Goal: Information Seeking & Learning: Compare options

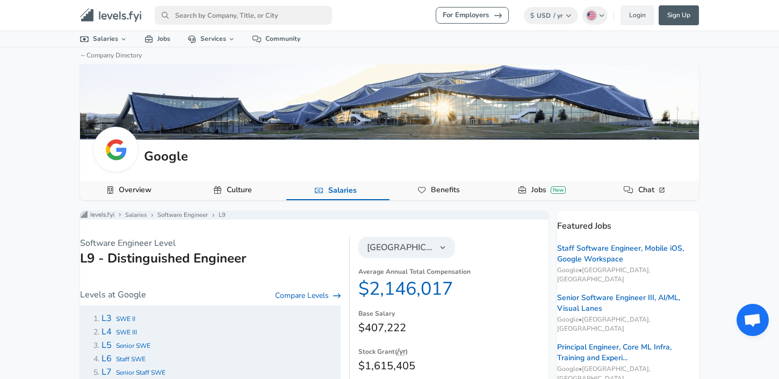
click at [208, 5] on nav "For Employers $ USD / yr Change English ([GEOGRAPHIC_DATA]) Change Login Sign U…" at bounding box center [389, 15] width 645 height 22
click at [208, 10] on input "primary" at bounding box center [243, 15] width 177 height 19
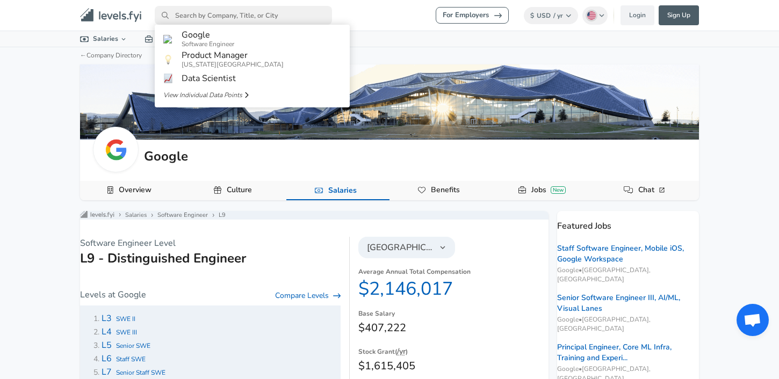
click at [208, 10] on input "primary" at bounding box center [243, 15] width 177 height 19
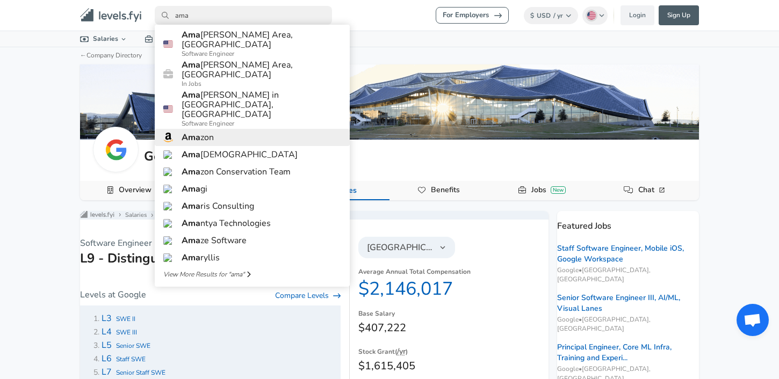
type input "ama"
click at [203, 133] on h6 "Ama zon" at bounding box center [198, 138] width 32 height 10
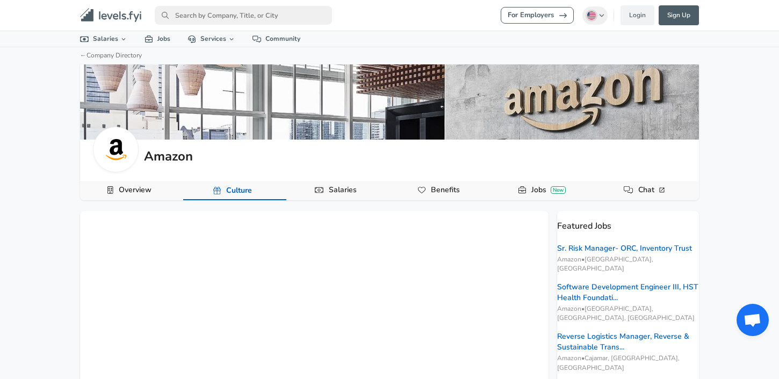
click at [324, 187] on link "Salaries" at bounding box center [342, 190] width 37 height 18
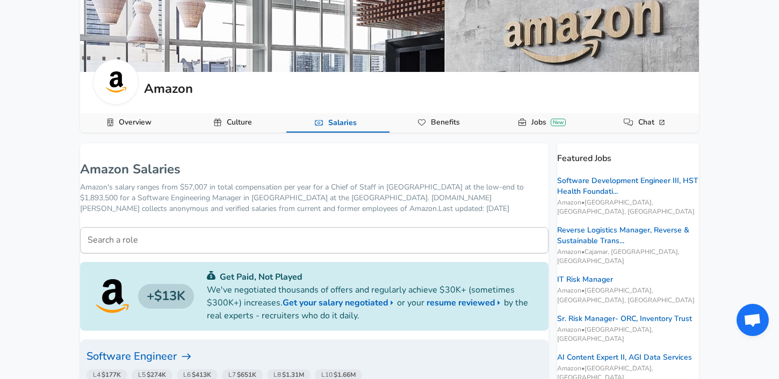
scroll to position [66, 0]
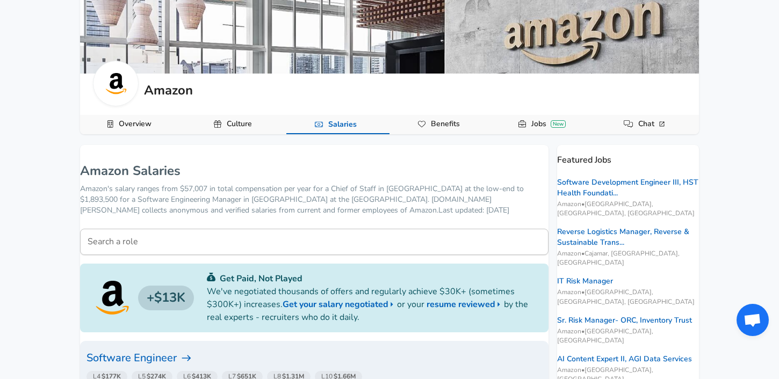
click at [523, 122] on icon "Company Data Navigation" at bounding box center [522, 124] width 8 height 8
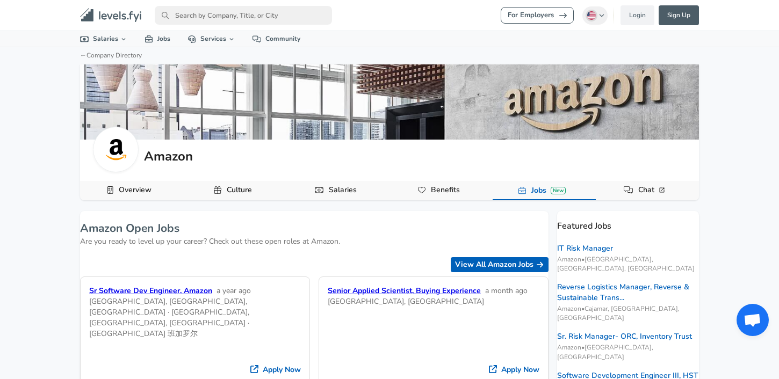
click at [422, 198] on span "Benefits" at bounding box center [441, 190] width 46 height 19
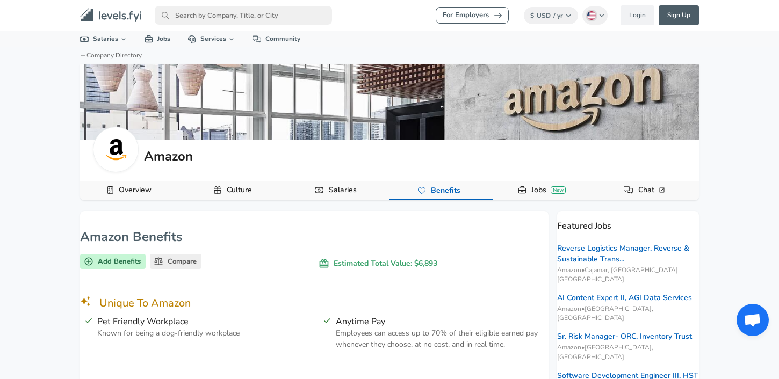
click at [374, 184] on button "Salaries" at bounding box center [337, 190] width 103 height 19
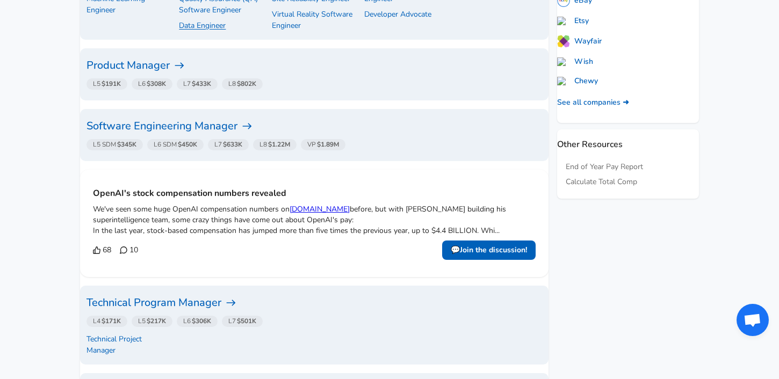
scroll to position [520, 0]
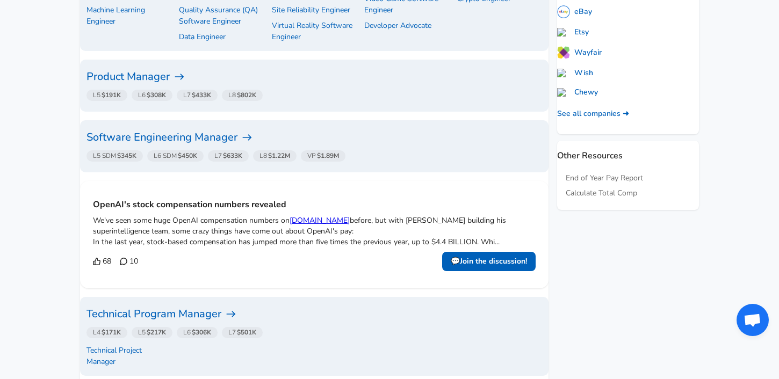
click at [162, 78] on h6 "Product Manager" at bounding box center [313, 76] width 455 height 17
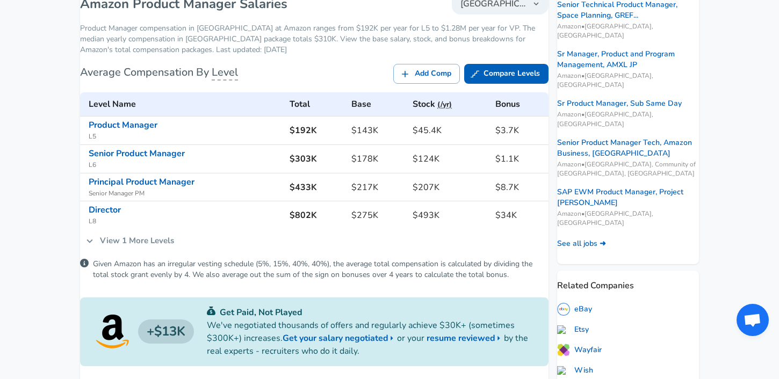
scroll to position [247, 0]
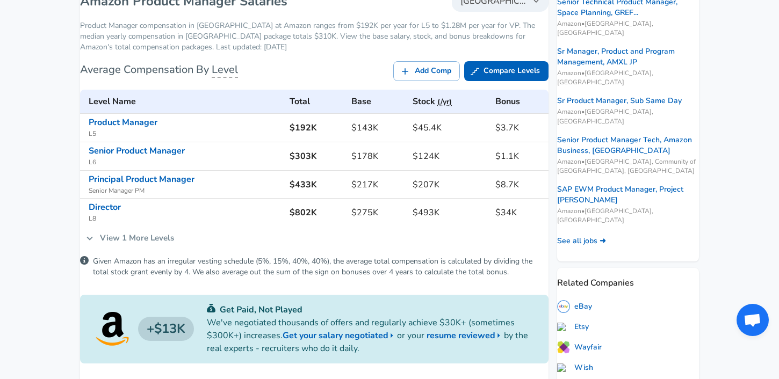
click at [147, 245] on link "View 1 More Levels" at bounding box center [130, 238] width 100 height 23
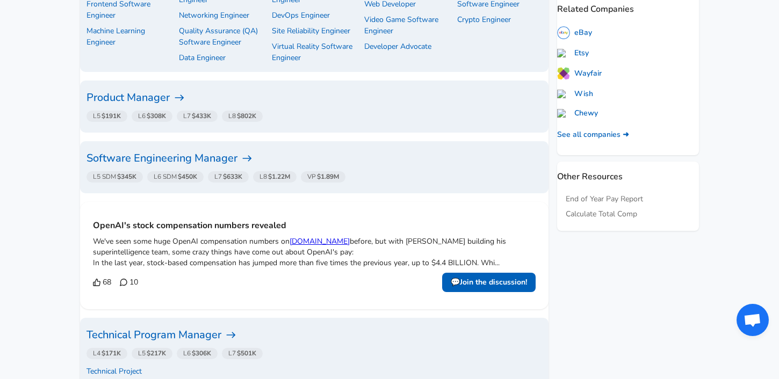
scroll to position [498, 0]
click at [237, 162] on h6 "Software Engineering Manager" at bounding box center [313, 159] width 455 height 17
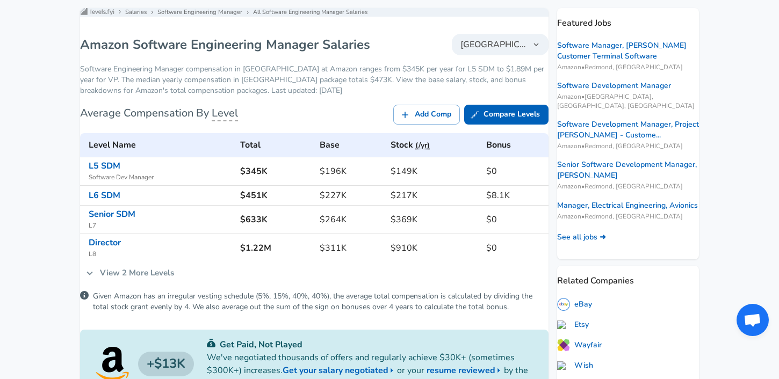
scroll to position [205, 0]
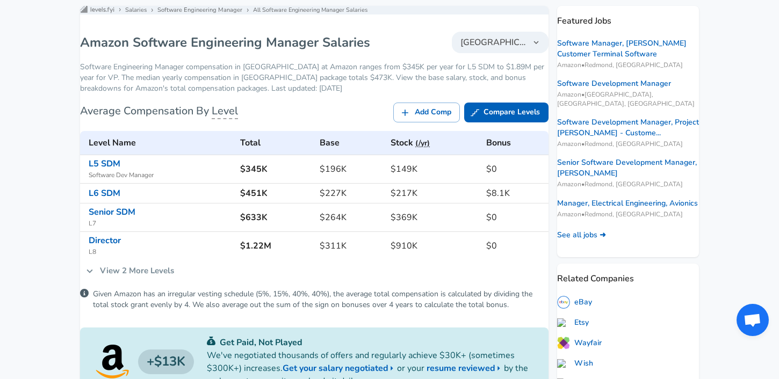
click at [129, 273] on link "View 2 More Levels" at bounding box center [130, 270] width 100 height 23
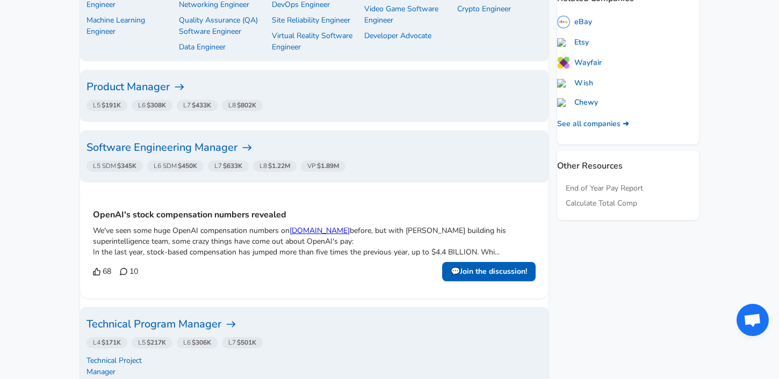
scroll to position [514, 0]
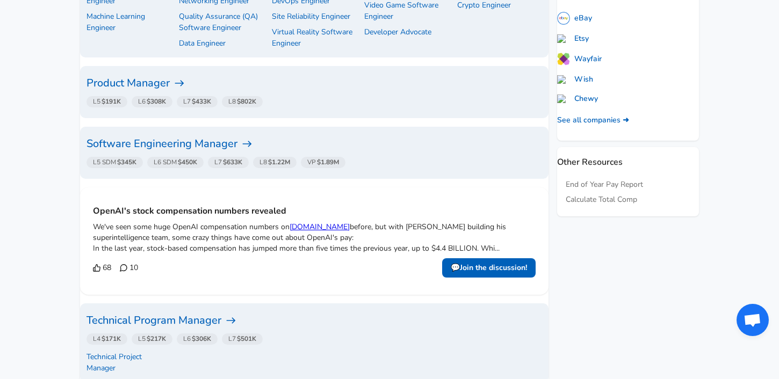
click at [242, 142] on h6 "Software Engineering Manager" at bounding box center [313, 143] width 455 height 17
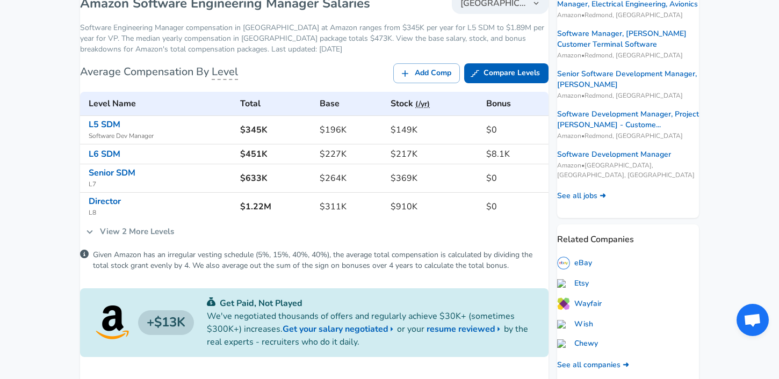
scroll to position [247, 0]
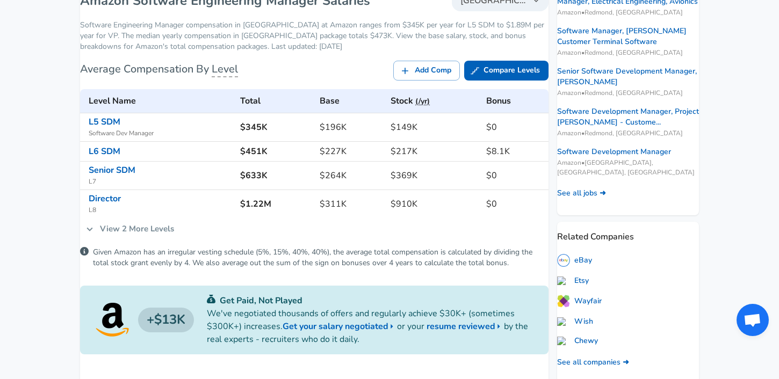
click at [132, 240] on link "View 2 More Levels" at bounding box center [130, 229] width 100 height 23
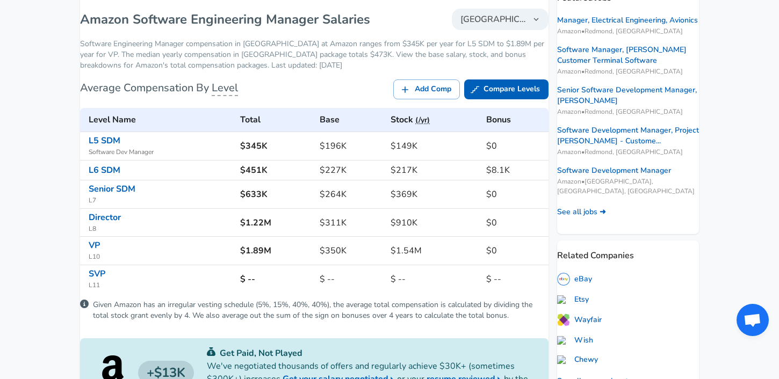
scroll to position [228, 0]
click at [329, 201] on h6 "$264K" at bounding box center [351, 194] width 62 height 15
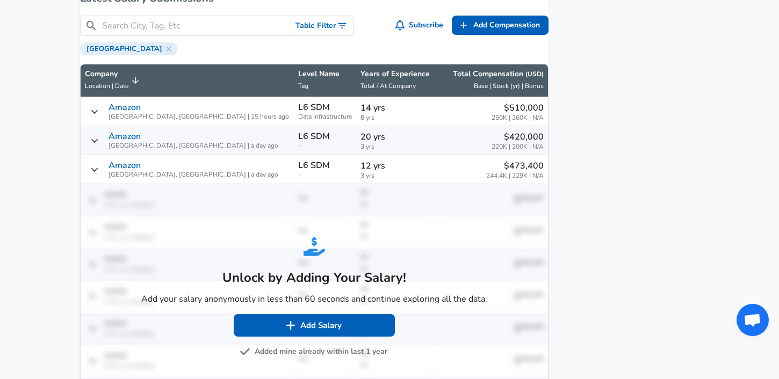
scroll to position [790, 0]
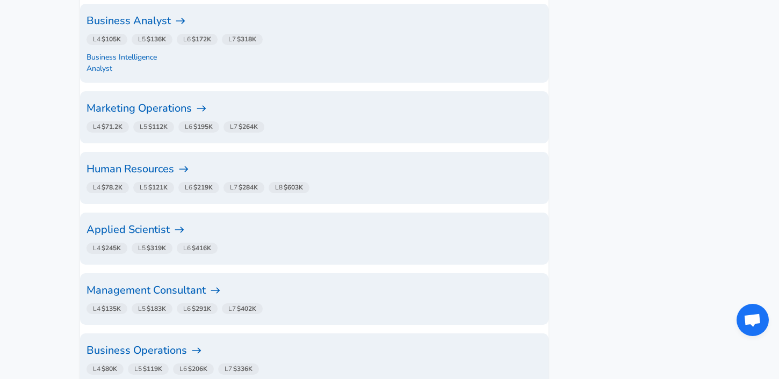
scroll to position [1802, 0]
click at [166, 159] on h6 "Human Resources" at bounding box center [313, 167] width 455 height 17
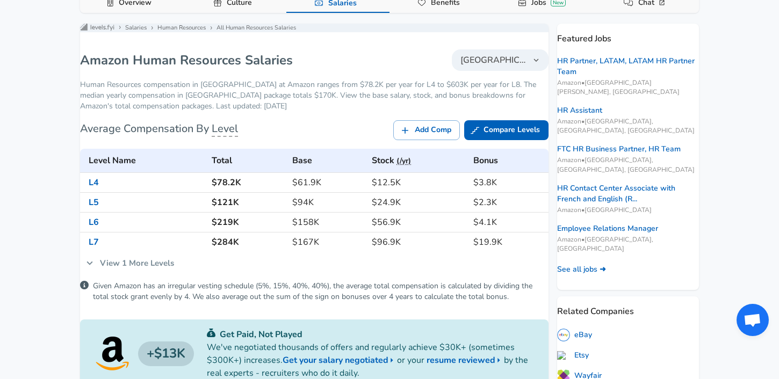
scroll to position [188, 0]
click at [132, 273] on link "View 1 More Levels" at bounding box center [130, 262] width 100 height 23
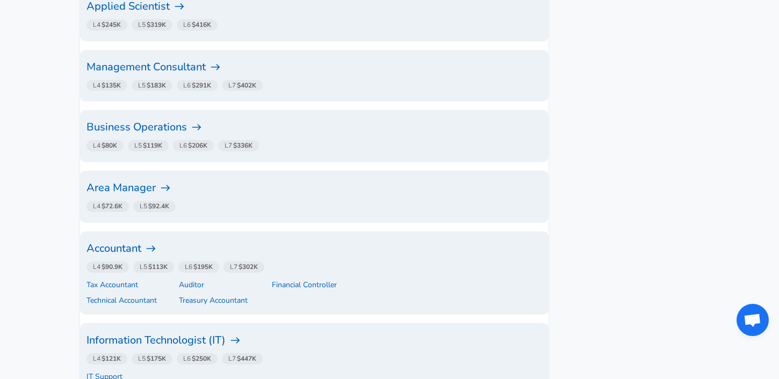
scroll to position [2029, 0]
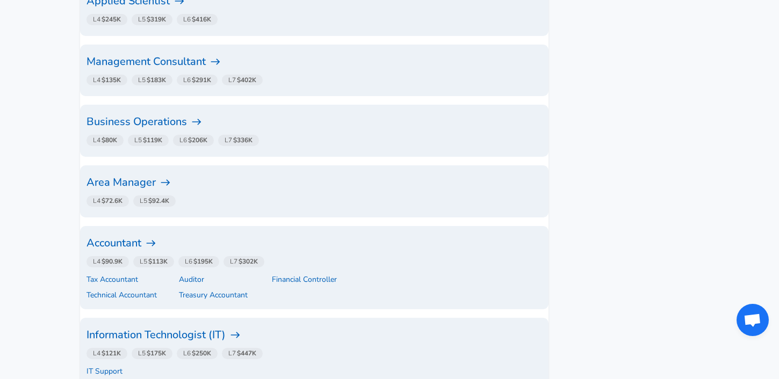
click at [162, 174] on h6 "Area Manager" at bounding box center [313, 182] width 455 height 17
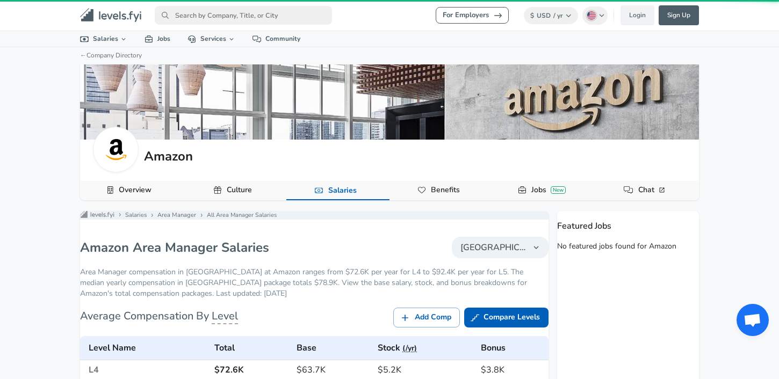
click at [162, 138] on div at bounding box center [389, 101] width 619 height 75
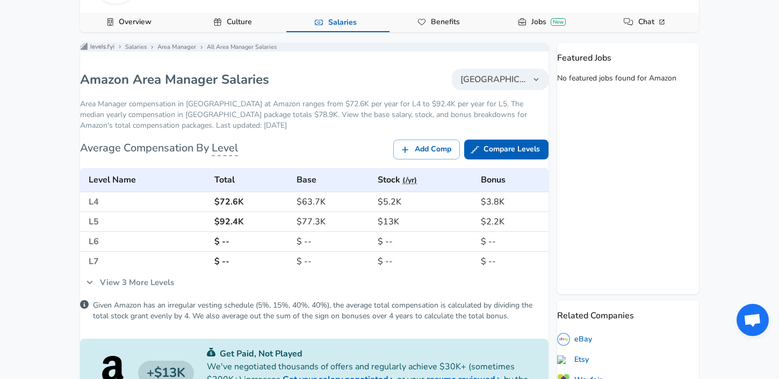
scroll to position [171, 0]
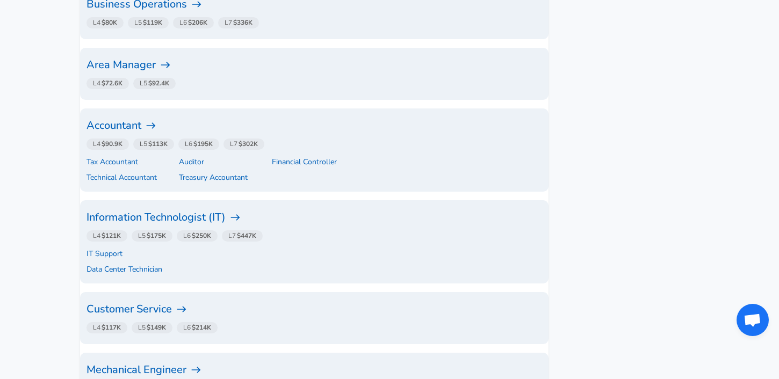
scroll to position [2174, 0]
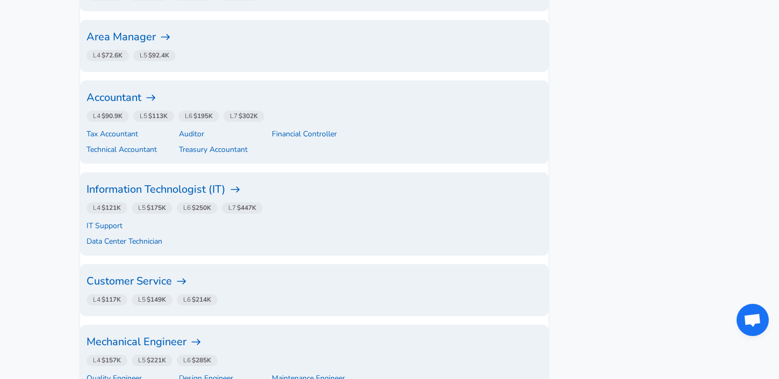
click at [140, 273] on h6 "Customer Service" at bounding box center [313, 281] width 455 height 17
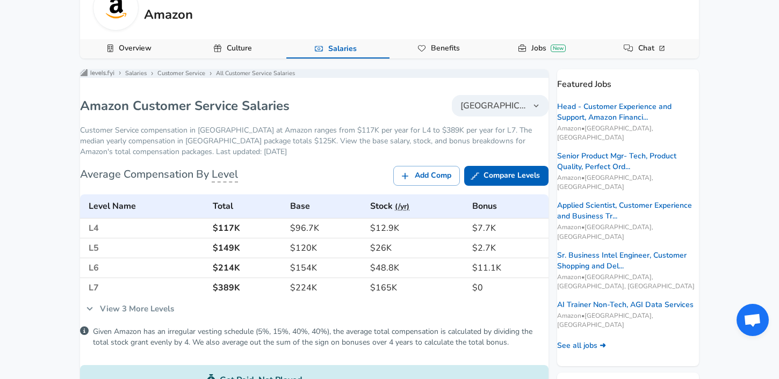
scroll to position [145, 0]
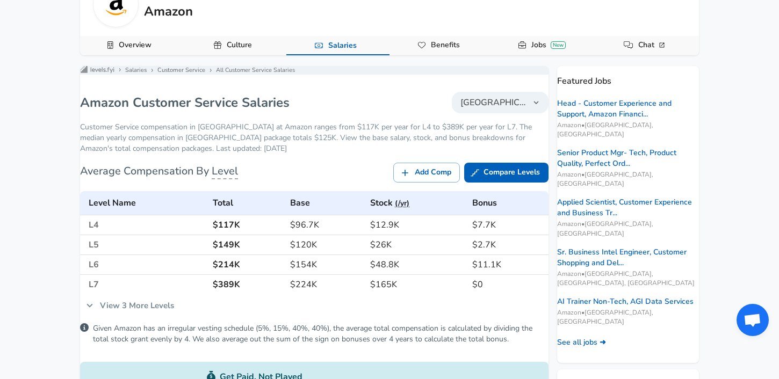
click at [135, 315] on link "View 3 More Levels" at bounding box center [130, 305] width 100 height 23
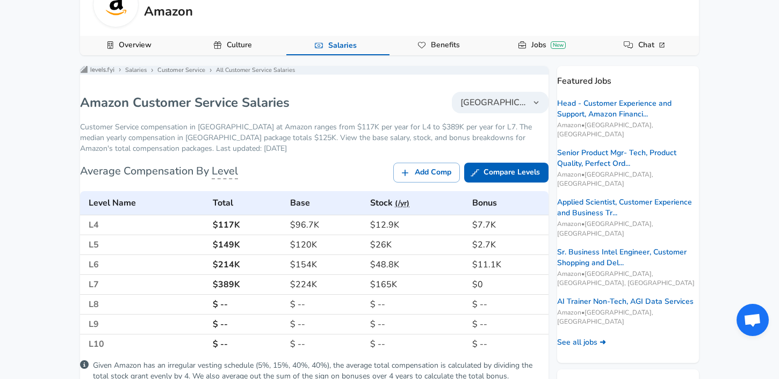
click at [208, 270] on td "L6" at bounding box center [144, 265] width 128 height 20
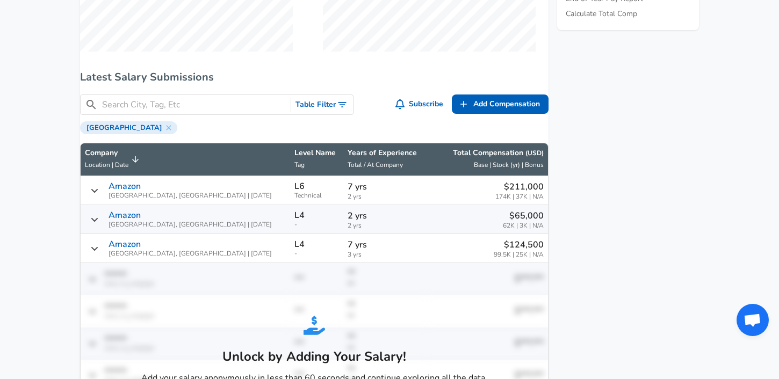
scroll to position [731, 0]
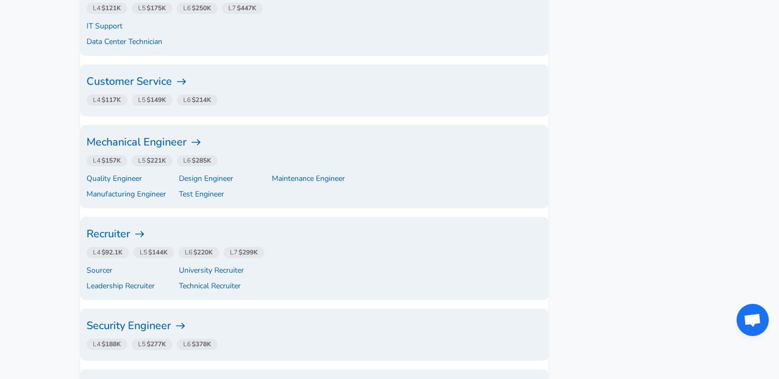
scroll to position [2376, 0]
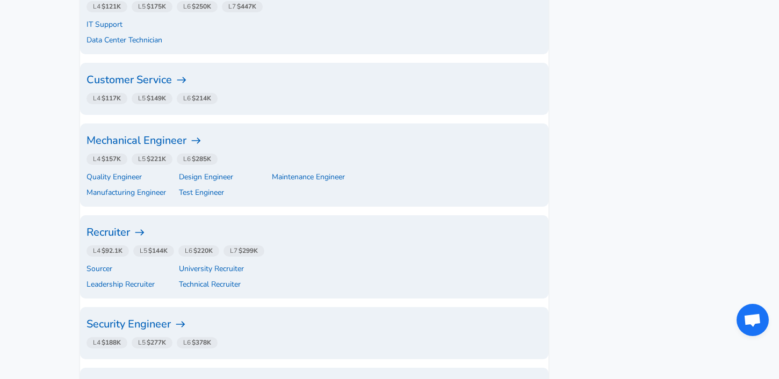
click at [138, 224] on h6 "Recruiter" at bounding box center [313, 232] width 455 height 17
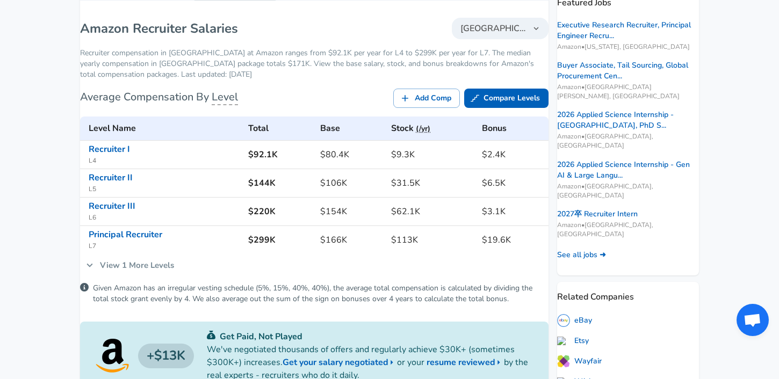
scroll to position [232, 0]
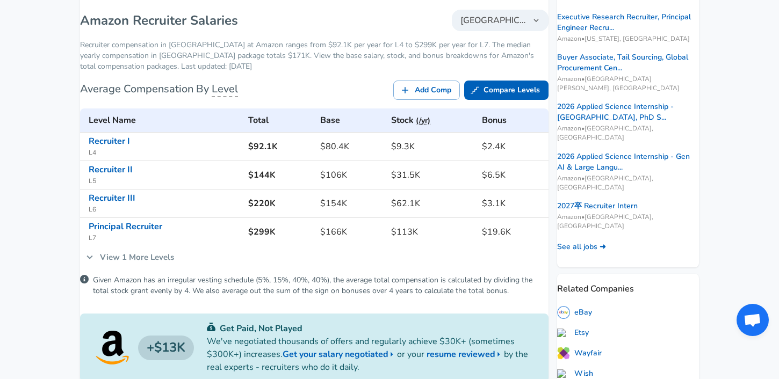
click at [151, 266] on link "View 1 More Levels" at bounding box center [130, 257] width 100 height 23
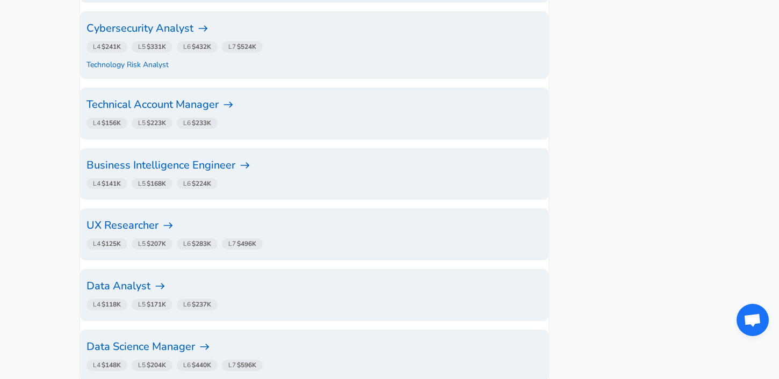
scroll to position [2735, 0]
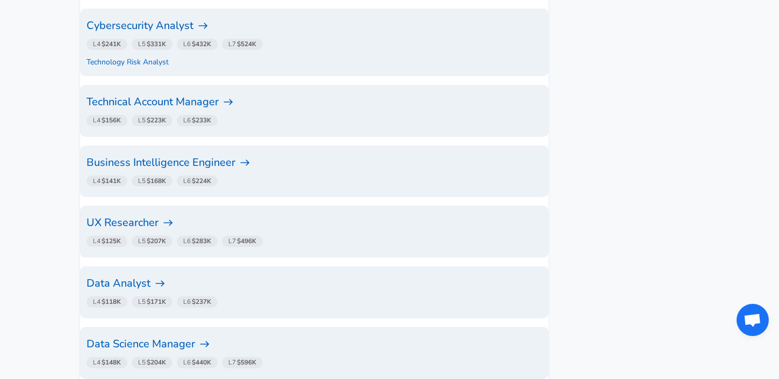
click at [140, 214] on h6 "UX Researcher" at bounding box center [313, 222] width 455 height 17
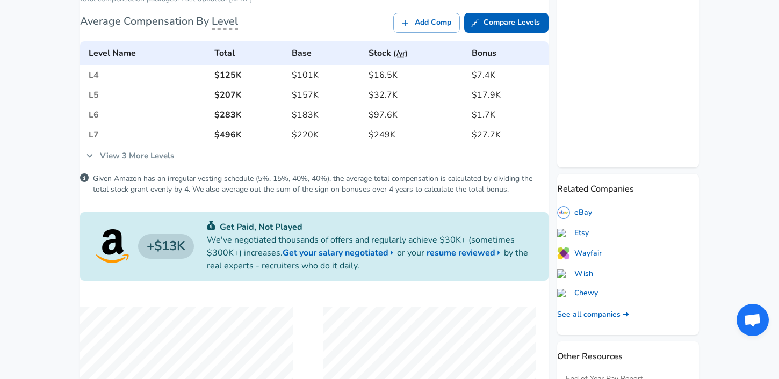
scroll to position [292, 0]
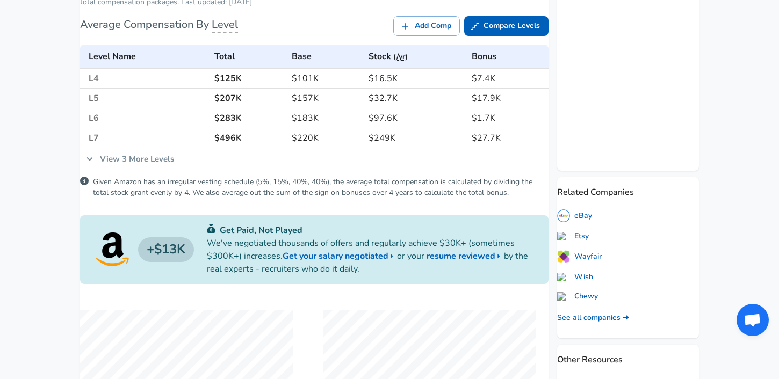
click at [152, 167] on link "View 3 More Levels" at bounding box center [130, 159] width 100 height 23
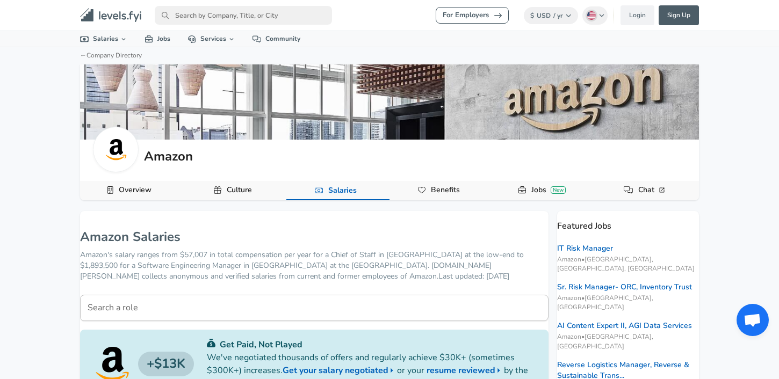
click at [233, 17] on input "primary" at bounding box center [243, 15] width 177 height 19
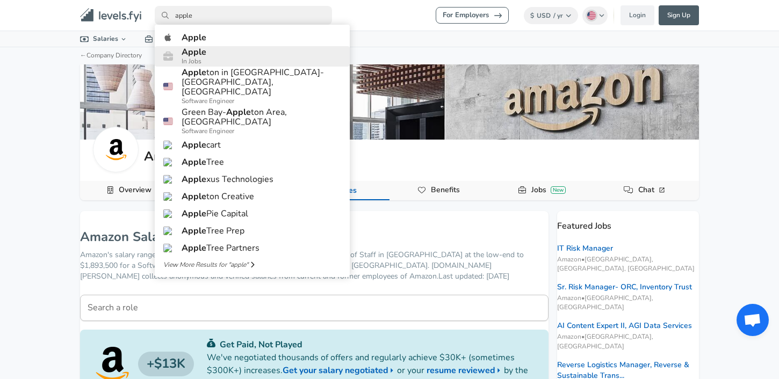
type input "apple"
click at [190, 66] on span "In Jobs" at bounding box center [194, 61] width 25 height 9
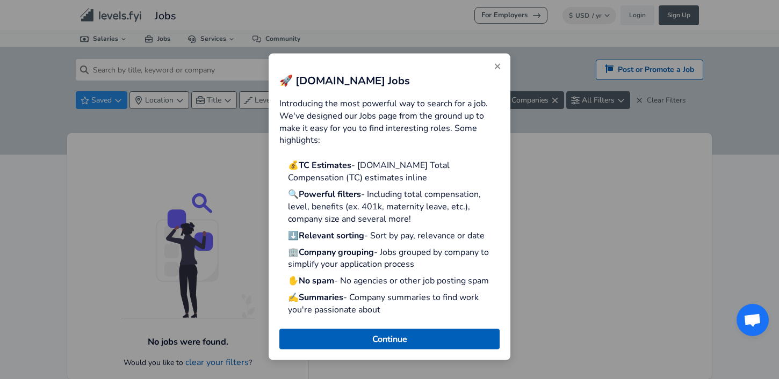
click at [496, 65] on icon "Close" at bounding box center [497, 66] width 5 height 5
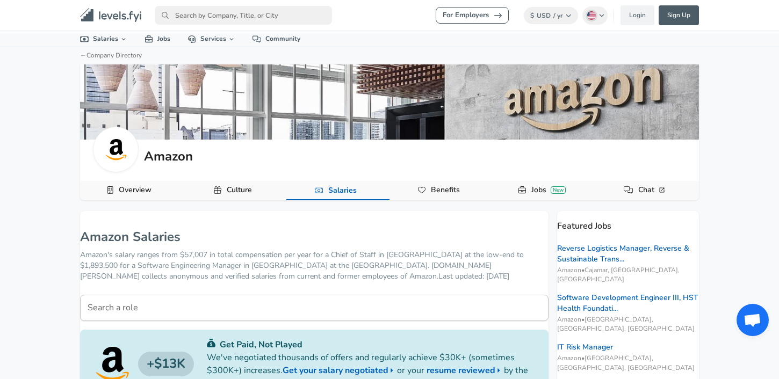
click at [222, 17] on input "primary" at bounding box center [243, 15] width 177 height 19
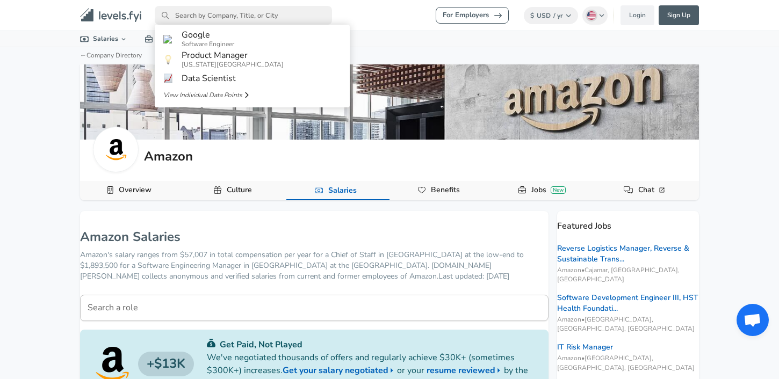
click at [124, 184] on link "Overview" at bounding box center [134, 190] width 41 height 18
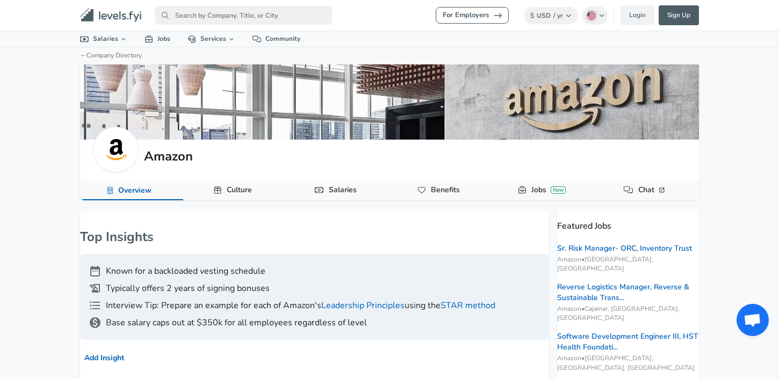
click at [216, 20] on input "primary" at bounding box center [243, 15] width 177 height 19
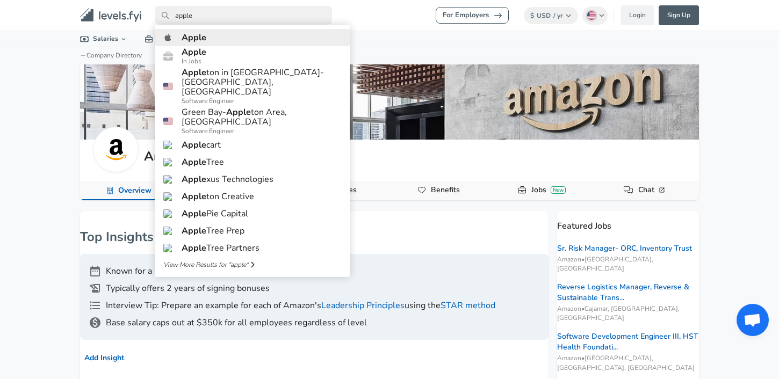
type input "apple"
click at [206, 46] on link "Apple" at bounding box center [252, 37] width 195 height 17
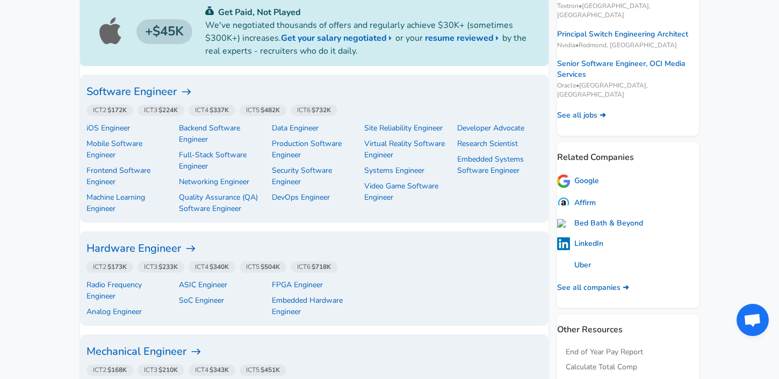
scroll to position [273, 0]
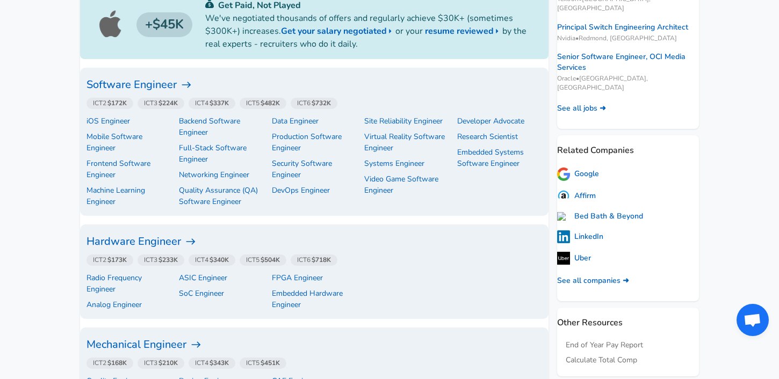
click at [170, 86] on h6 "Software Engineer" at bounding box center [313, 84] width 455 height 17
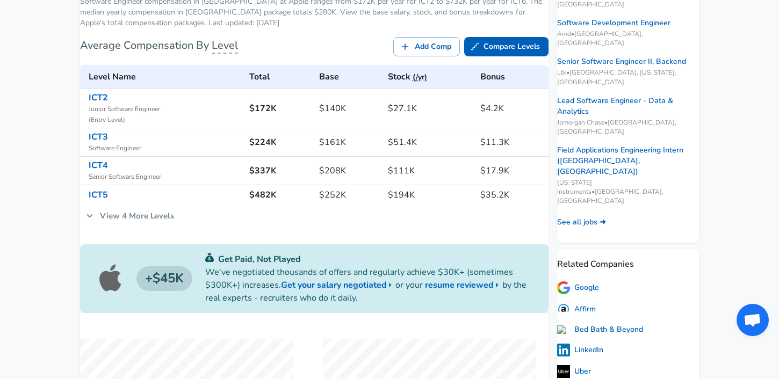
scroll to position [222, 0]
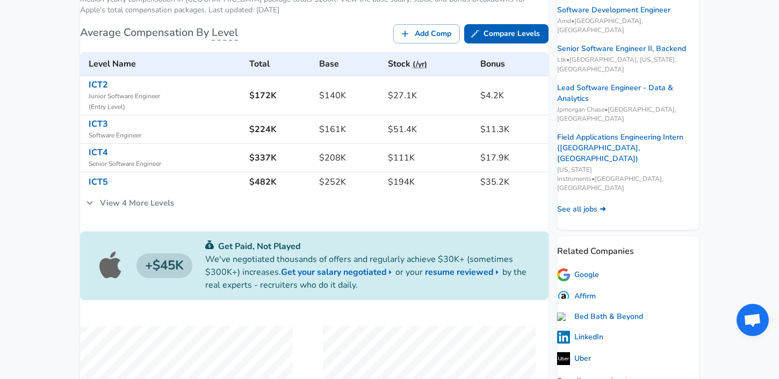
click at [144, 206] on link "View 4 More Levels" at bounding box center [130, 203] width 100 height 23
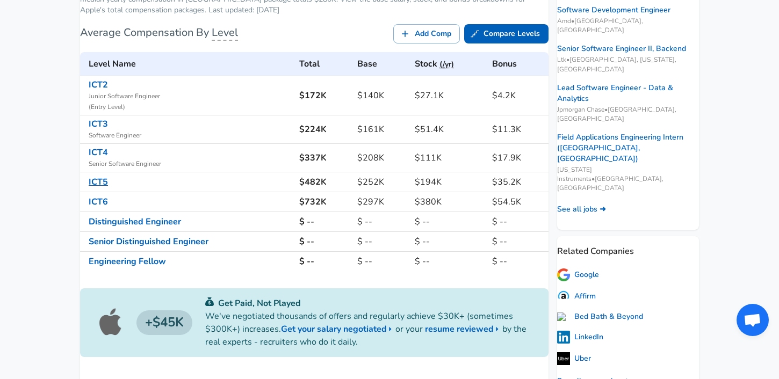
click at [108, 188] on link "ICT5" at bounding box center [98, 182] width 19 height 12
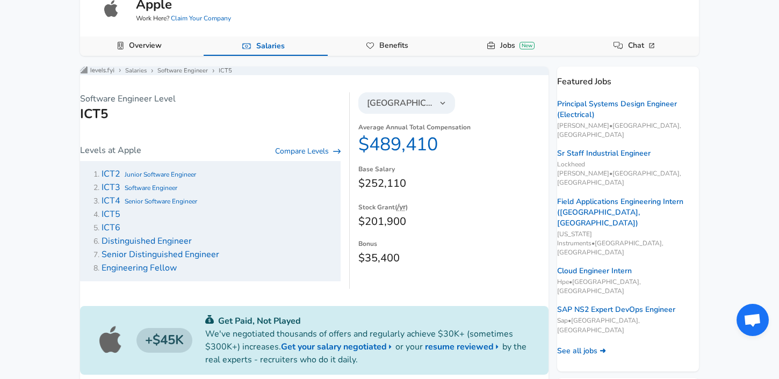
scroll to position [80, 0]
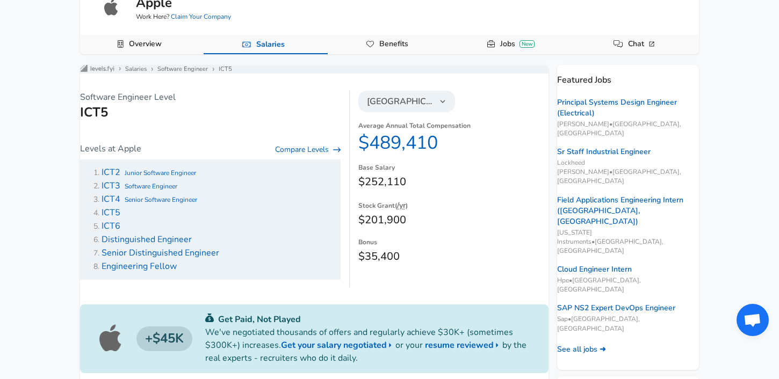
scroll to position [222, 0]
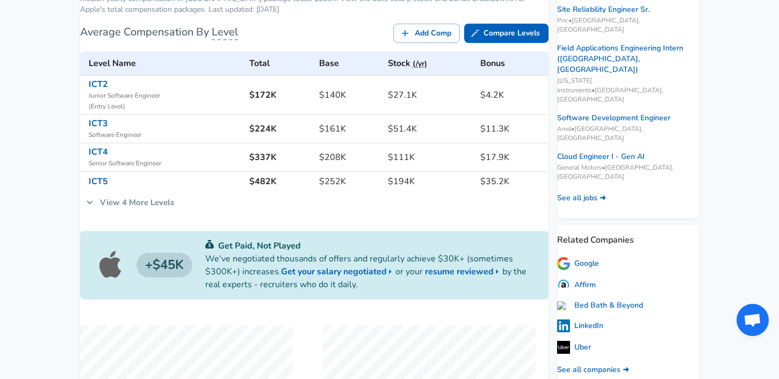
scroll to position [240, 0]
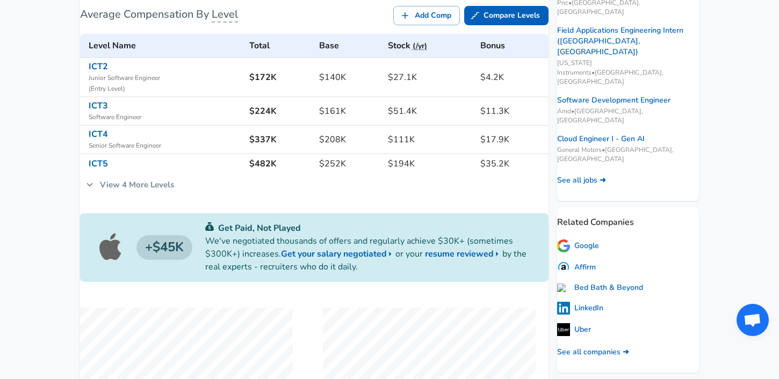
click at [145, 195] on link "View 4 More Levels" at bounding box center [130, 184] width 100 height 23
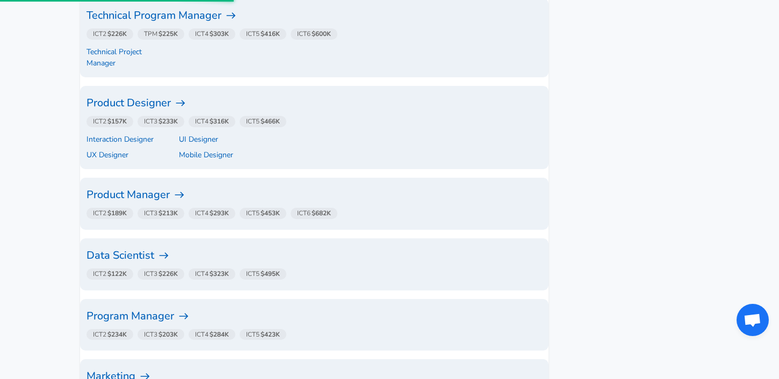
scroll to position [273, 0]
